Goal: Find specific page/section: Find specific page/section

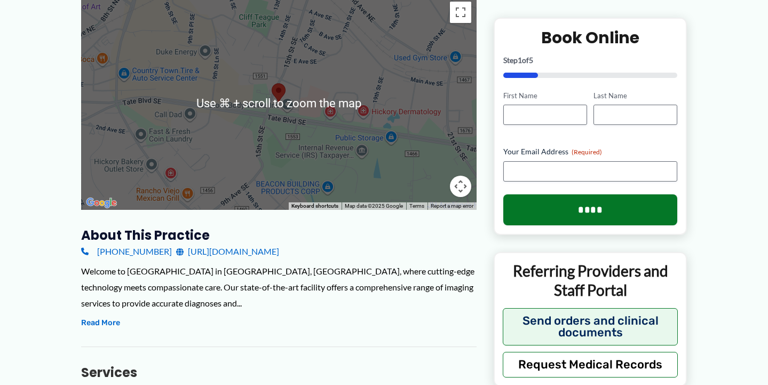
scroll to position [162, 0]
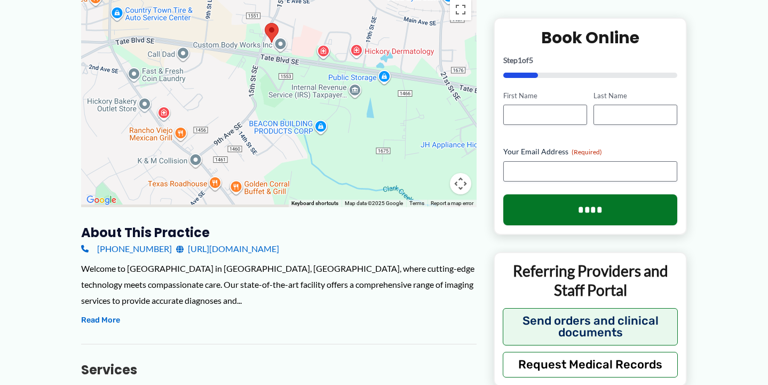
drag, startPoint x: 225, startPoint y: 155, endPoint x: 218, endPoint y: 97, distance: 58.6
click at [218, 97] on div at bounding box center [279, 101] width 396 height 214
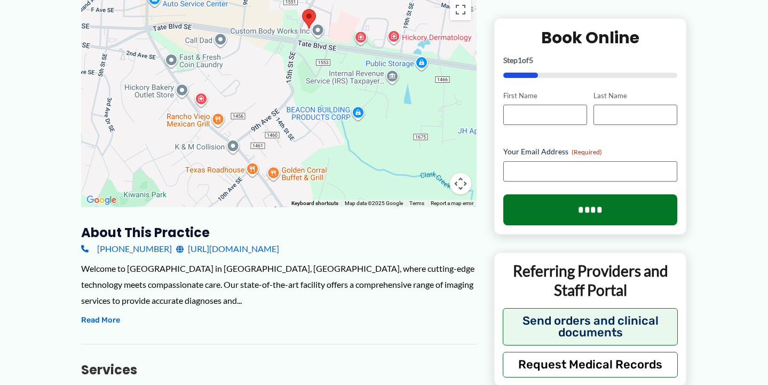
drag, startPoint x: 344, startPoint y: 168, endPoint x: 383, endPoint y: 149, distance: 43.9
click at [382, 151] on div at bounding box center [279, 101] width 396 height 214
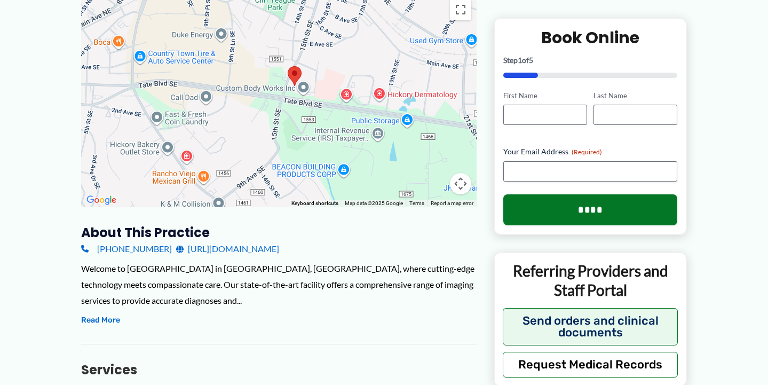
drag, startPoint x: 404, startPoint y: 99, endPoint x: 384, endPoint y: 159, distance: 62.5
click at [386, 161] on div at bounding box center [279, 101] width 396 height 214
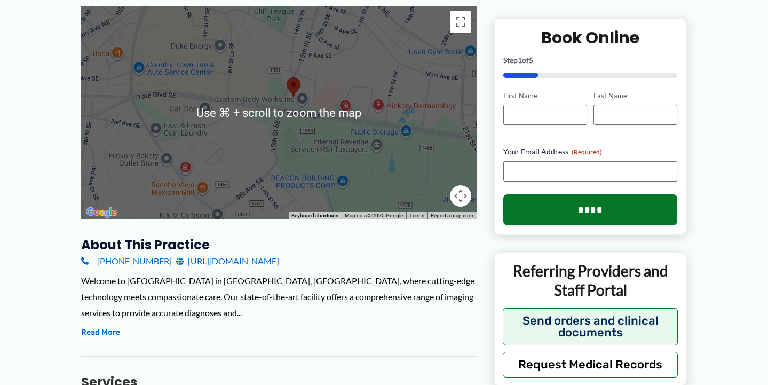
scroll to position [152, 0]
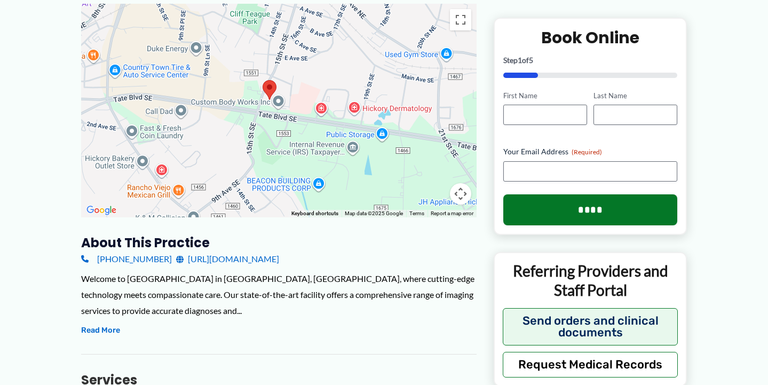
drag, startPoint x: 256, startPoint y: 110, endPoint x: 233, endPoint y: 114, distance: 22.8
click at [233, 114] on div at bounding box center [279, 111] width 396 height 214
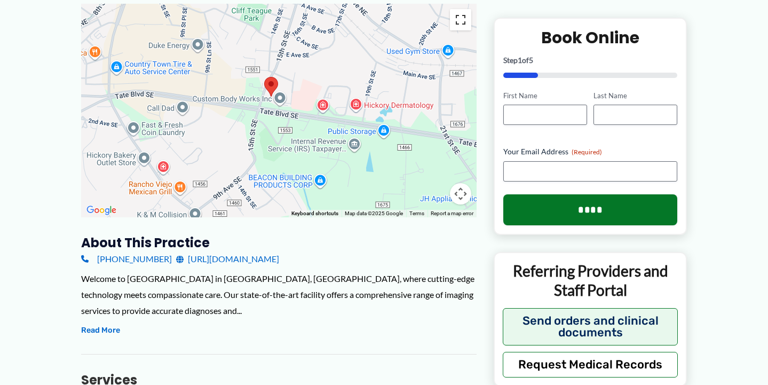
click at [464, 18] on button "Toggle fullscreen view" at bounding box center [460, 19] width 21 height 21
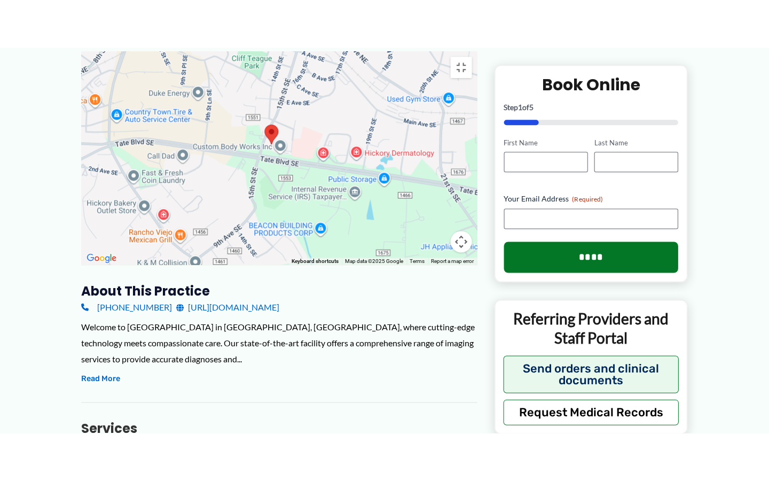
scroll to position [0, 0]
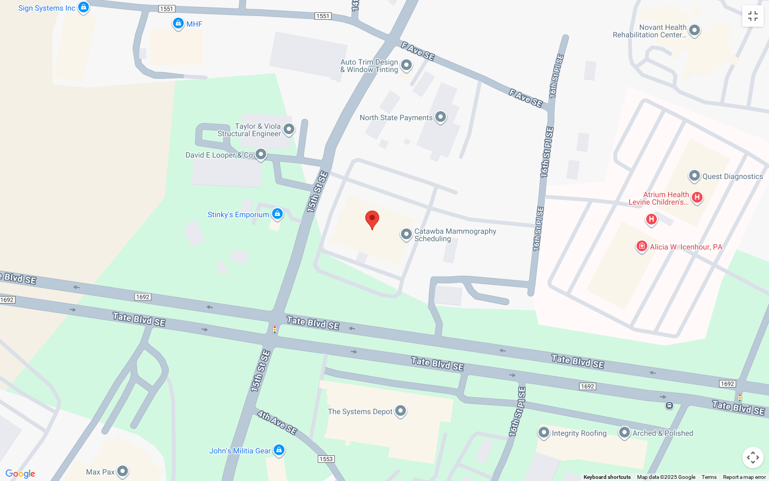
drag, startPoint x: 442, startPoint y: 263, endPoint x: 387, endPoint y: 160, distance: 117.3
click at [387, 160] on div at bounding box center [384, 240] width 769 height 481
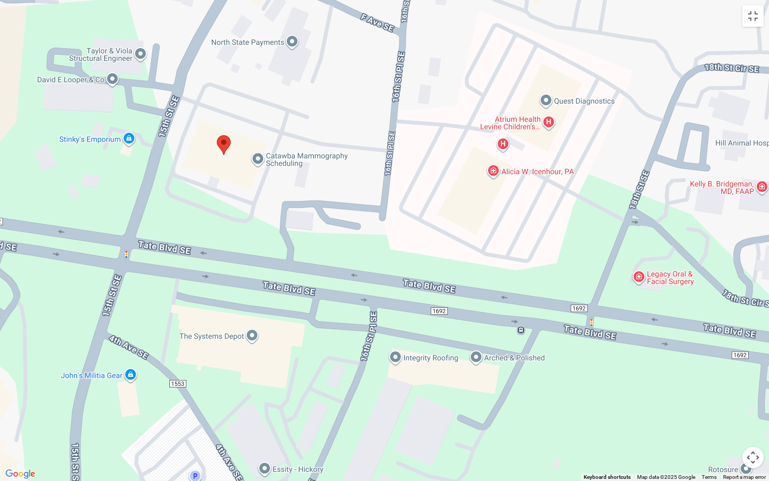
drag, startPoint x: 478, startPoint y: 225, endPoint x: 326, endPoint y: 148, distance: 170.0
click at [326, 147] on div at bounding box center [384, 240] width 769 height 481
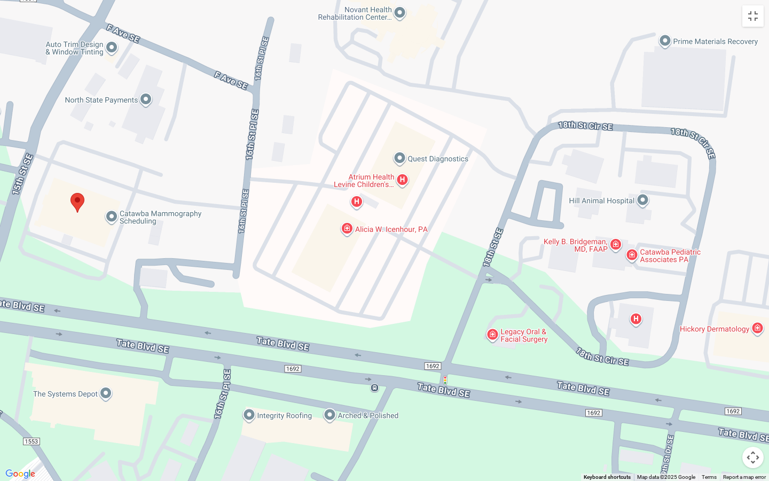
drag, startPoint x: 516, startPoint y: 211, endPoint x: 345, endPoint y: 262, distance: 178.3
click at [345, 262] on div at bounding box center [384, 240] width 769 height 481
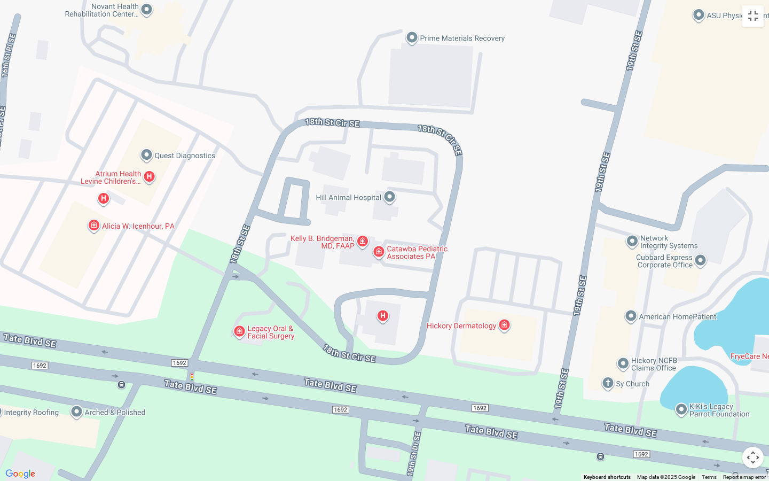
drag, startPoint x: 469, startPoint y: 325, endPoint x: 262, endPoint y: 333, distance: 207.9
click at [262, 333] on div at bounding box center [384, 240] width 769 height 481
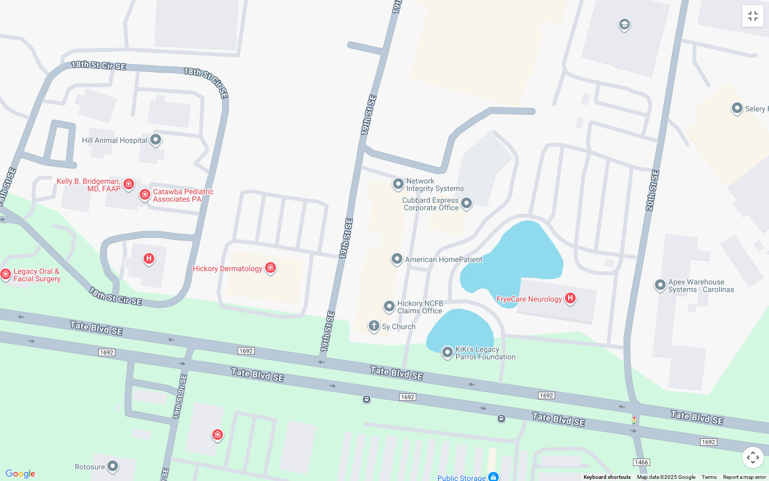
drag, startPoint x: 556, startPoint y: 235, endPoint x: 319, endPoint y: 173, distance: 245.1
click at [319, 173] on div at bounding box center [384, 240] width 769 height 481
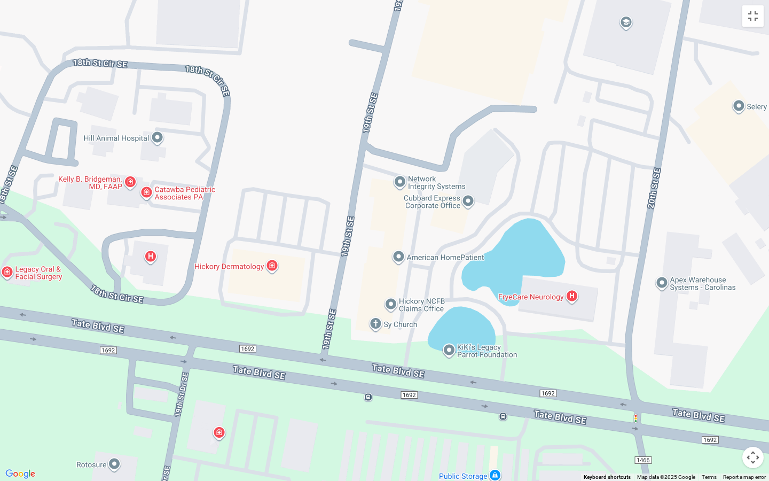
click at [319, 173] on div at bounding box center [384, 240] width 769 height 481
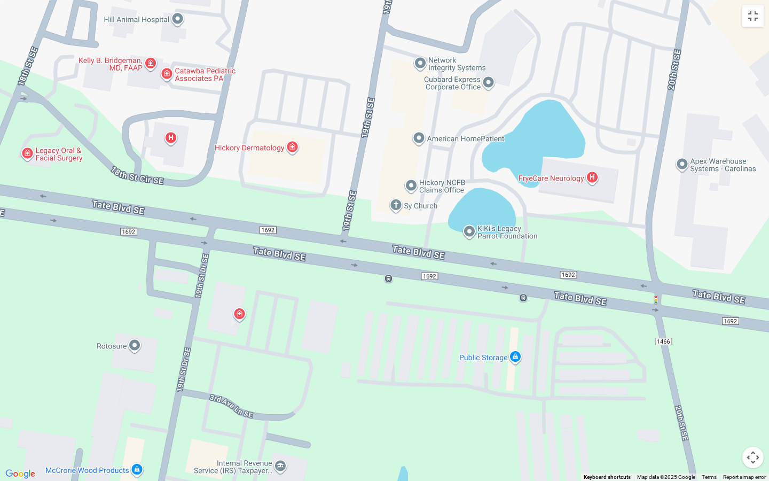
drag, startPoint x: 397, startPoint y: 255, endPoint x: 127, endPoint y: 138, distance: 294.6
click at [127, 138] on div at bounding box center [384, 240] width 769 height 481
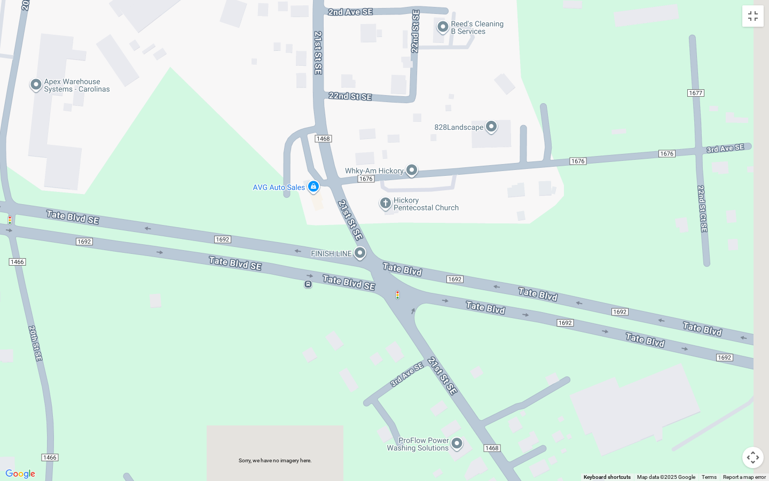
drag, startPoint x: 248, startPoint y: 223, endPoint x: 0, endPoint y: 139, distance: 261.9
click at [12, 136] on div at bounding box center [384, 240] width 769 height 481
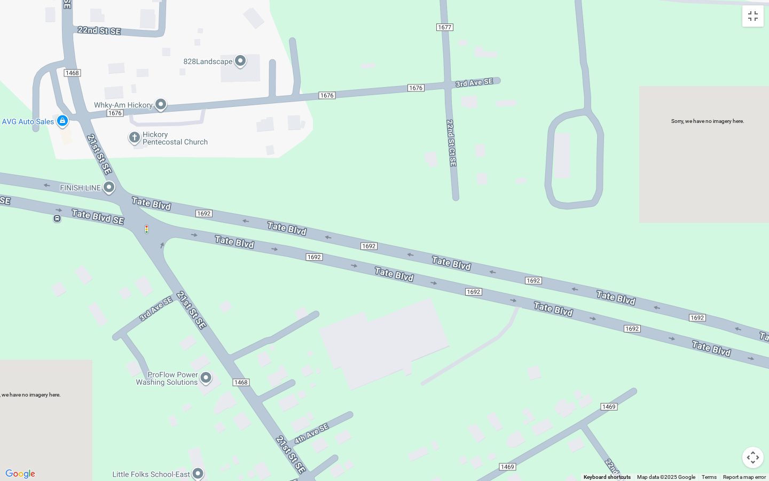
drag, startPoint x: 57, startPoint y: 169, endPoint x: 0, endPoint y: 110, distance: 82.0
click at [0, 110] on div at bounding box center [384, 240] width 769 height 481
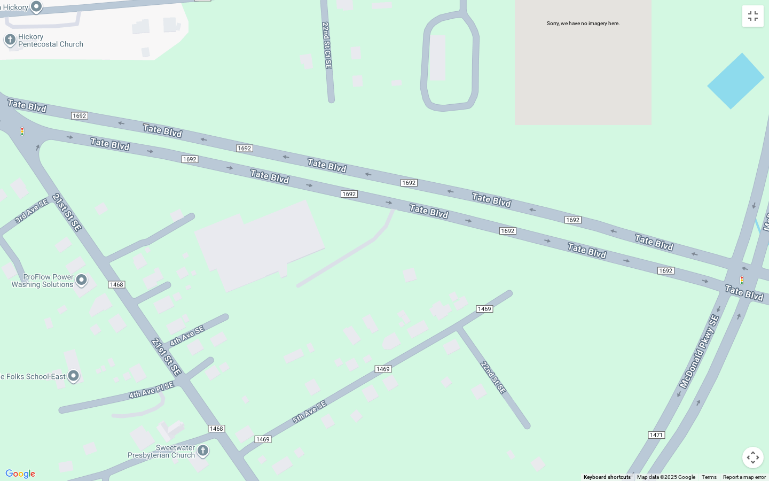
drag, startPoint x: 332, startPoint y: 207, endPoint x: 39, endPoint y: 78, distance: 320.2
click at [39, 78] on div at bounding box center [384, 240] width 769 height 481
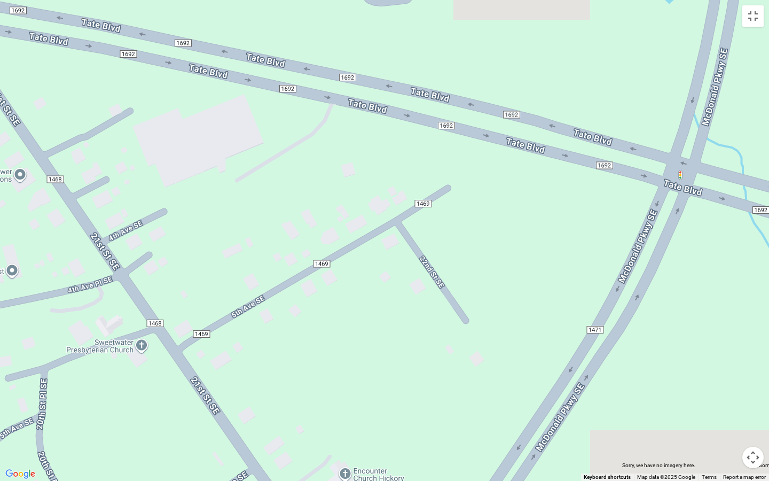
drag, startPoint x: 69, startPoint y: 99, endPoint x: 243, endPoint y: 29, distance: 187.3
click at [243, 29] on div at bounding box center [384, 240] width 769 height 481
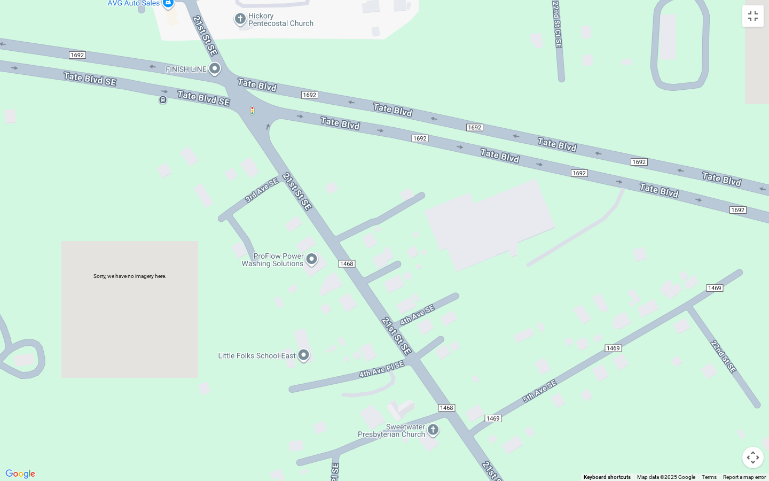
drag, startPoint x: 135, startPoint y: 91, endPoint x: 413, endPoint y: 172, distance: 290.2
click at [413, 172] on div at bounding box center [384, 240] width 769 height 481
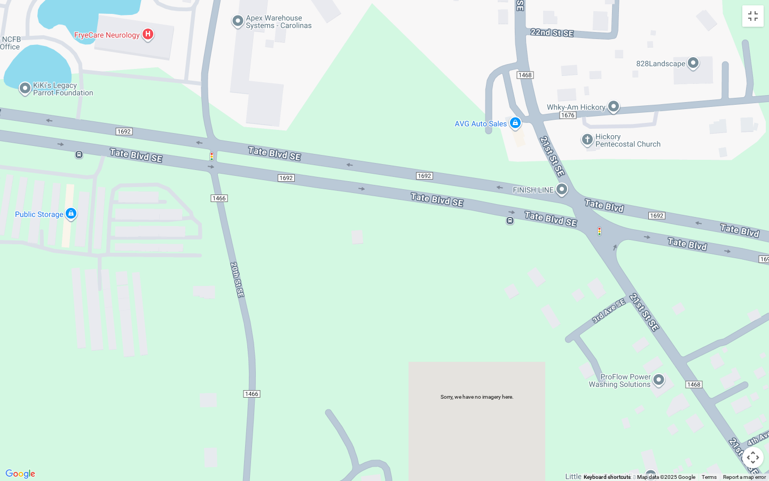
drag, startPoint x: 221, startPoint y: 101, endPoint x: 536, endPoint y: 201, distance: 331.2
click at [541, 202] on div at bounding box center [384, 240] width 769 height 481
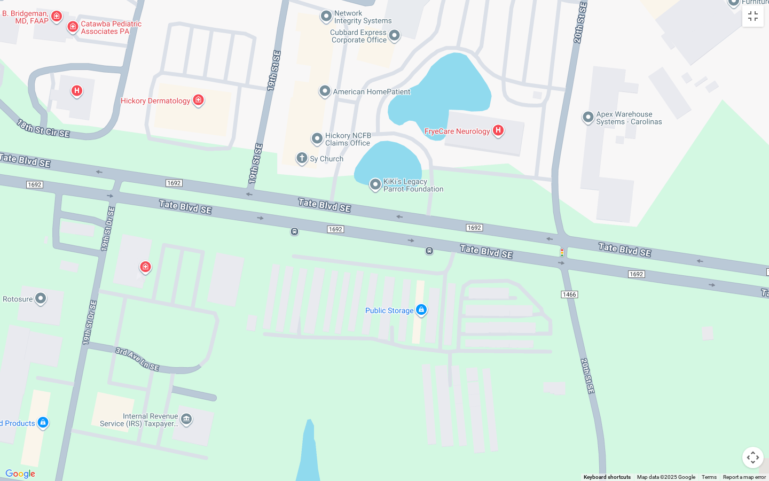
drag, startPoint x: 120, startPoint y: 88, endPoint x: 491, endPoint y: 200, distance: 387.9
click at [491, 201] on div at bounding box center [384, 240] width 769 height 481
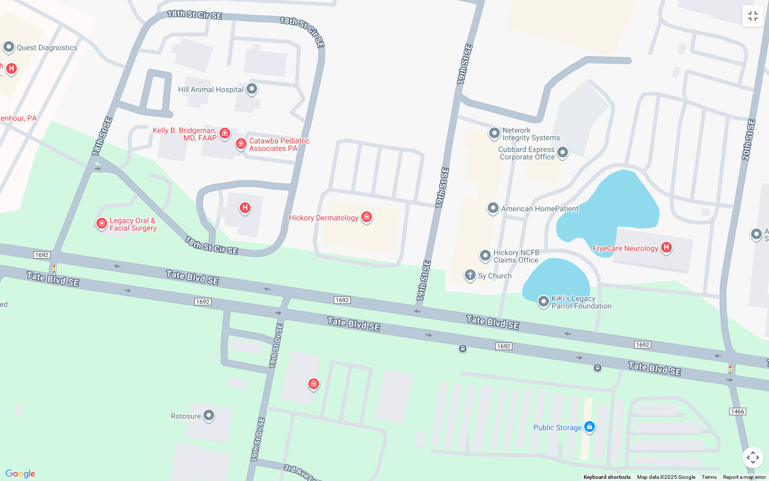
drag, startPoint x: 217, startPoint y: 122, endPoint x: 386, endPoint y: 234, distance: 202.2
click at [386, 239] on div at bounding box center [384, 240] width 769 height 481
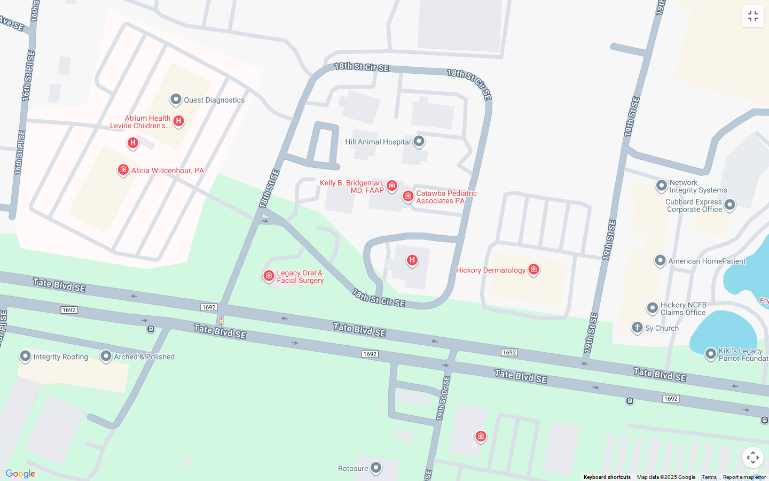
drag, startPoint x: 149, startPoint y: 59, endPoint x: 317, endPoint y: 116, distance: 177.5
click at [317, 116] on div at bounding box center [384, 240] width 769 height 481
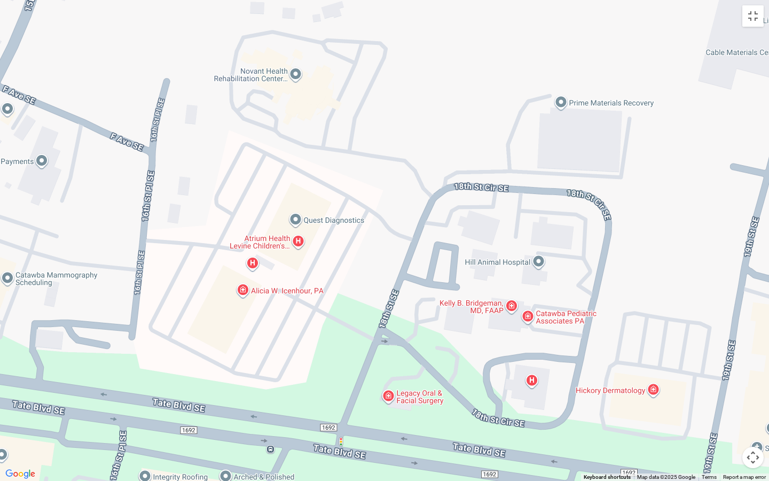
drag, startPoint x: 269, startPoint y: 61, endPoint x: 388, endPoint y: 183, distance: 170.7
click at [388, 183] on div at bounding box center [384, 240] width 769 height 481
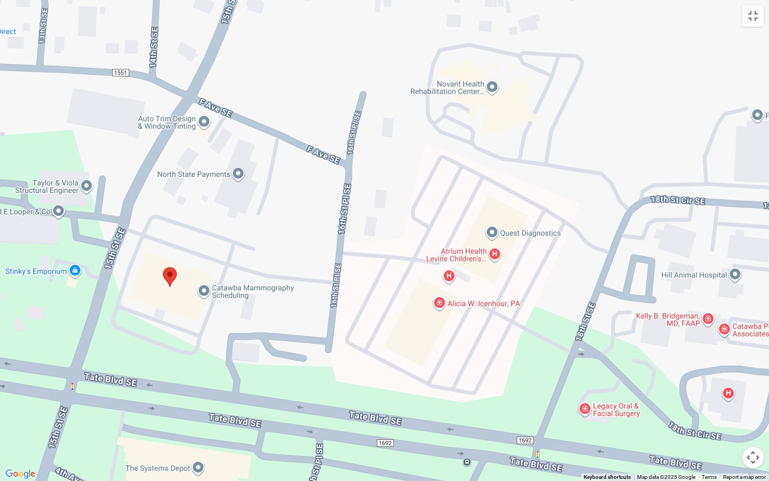
drag, startPoint x: 193, startPoint y: 154, endPoint x: 390, endPoint y: 164, distance: 197.8
click at [390, 166] on div at bounding box center [384, 240] width 769 height 481
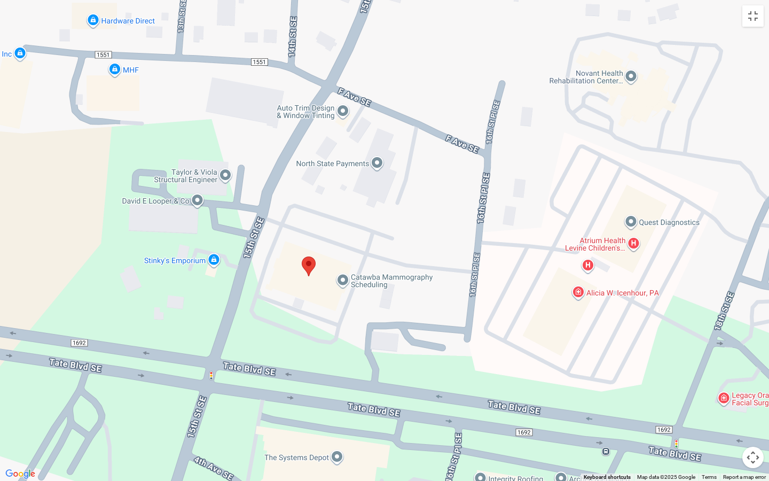
drag, startPoint x: 268, startPoint y: 180, endPoint x: 408, endPoint y: 164, distance: 140.8
click at [408, 171] on div at bounding box center [384, 240] width 769 height 481
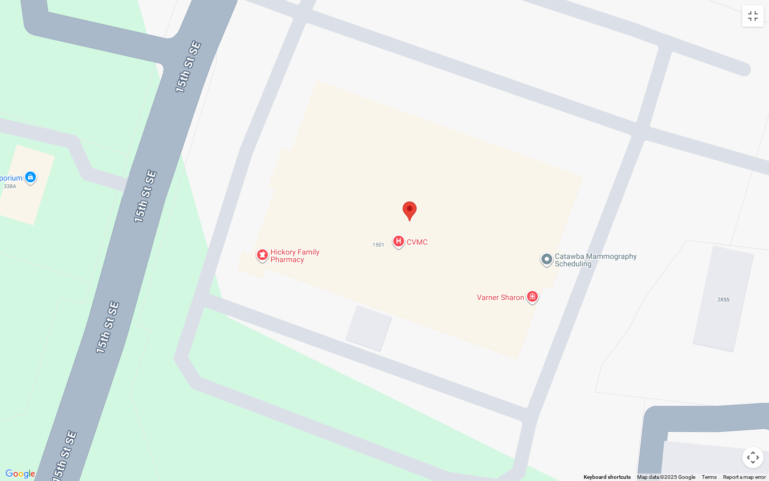
drag, startPoint x: 195, startPoint y: 239, endPoint x: 326, endPoint y: 134, distance: 167.9
click at [326, 134] on div at bounding box center [384, 240] width 769 height 481
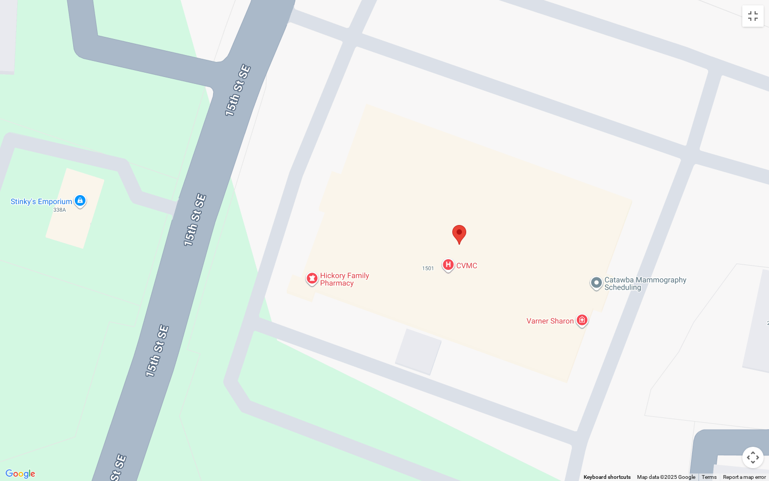
drag, startPoint x: 338, startPoint y: 117, endPoint x: 410, endPoint y: 70, distance: 86.1
click at [410, 70] on div at bounding box center [384, 240] width 769 height 481
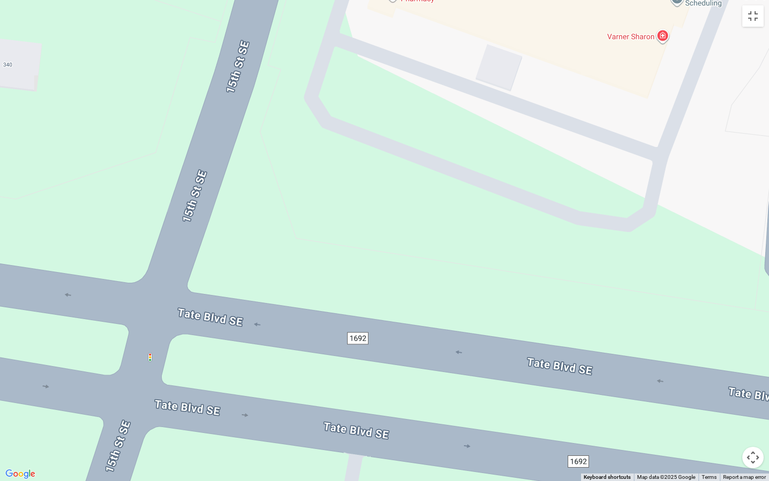
drag, startPoint x: 367, startPoint y: 169, endPoint x: 410, endPoint y: 19, distance: 156.7
click at [410, 19] on div at bounding box center [384, 240] width 769 height 481
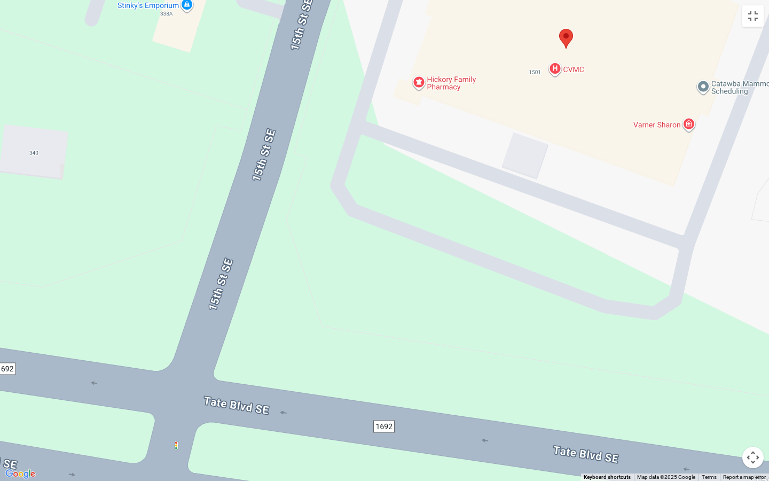
drag, startPoint x: 341, startPoint y: 121, endPoint x: 373, endPoint y: 227, distance: 111.0
click at [375, 227] on div at bounding box center [384, 240] width 769 height 481
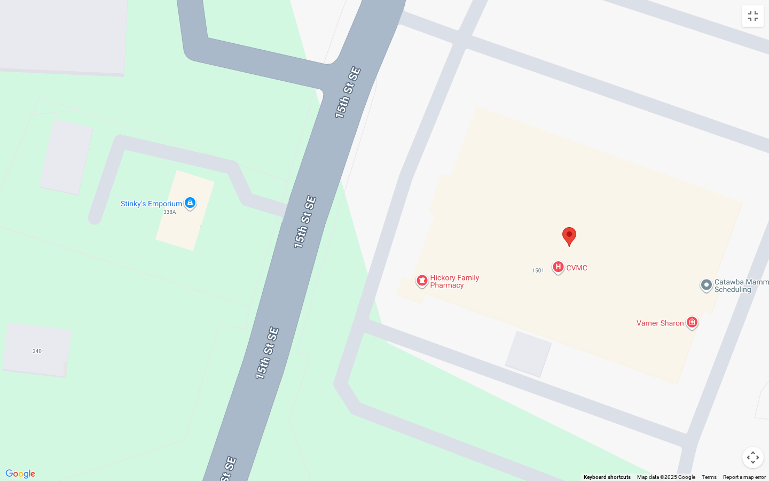
drag, startPoint x: 365, startPoint y: 55, endPoint x: 355, endPoint y: 238, distance: 183.4
click at [357, 238] on div at bounding box center [384, 240] width 769 height 481
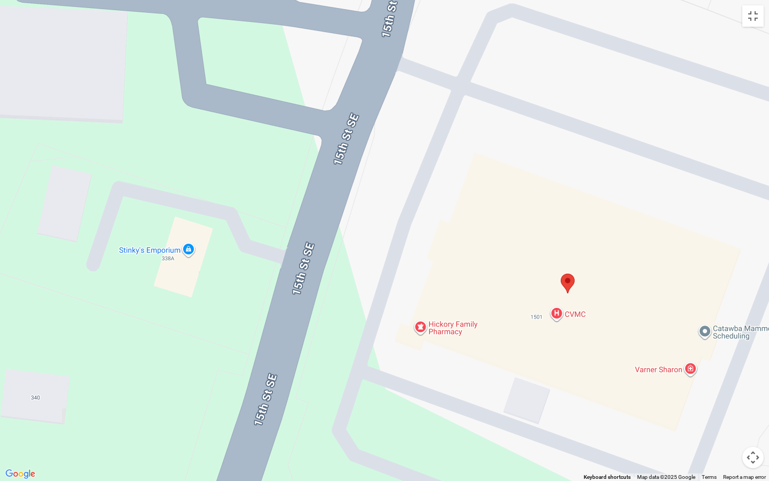
drag, startPoint x: 385, startPoint y: 110, endPoint x: 386, endPoint y: 144, distance: 34.2
click at [384, 151] on div at bounding box center [384, 240] width 769 height 481
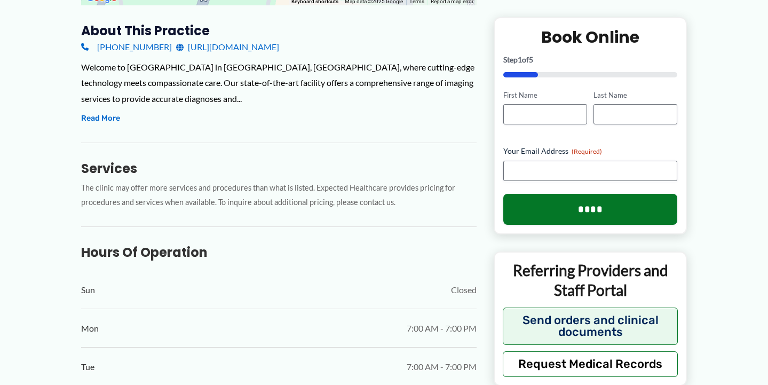
scroll to position [362, 0]
